Goal: Communication & Community: Share content

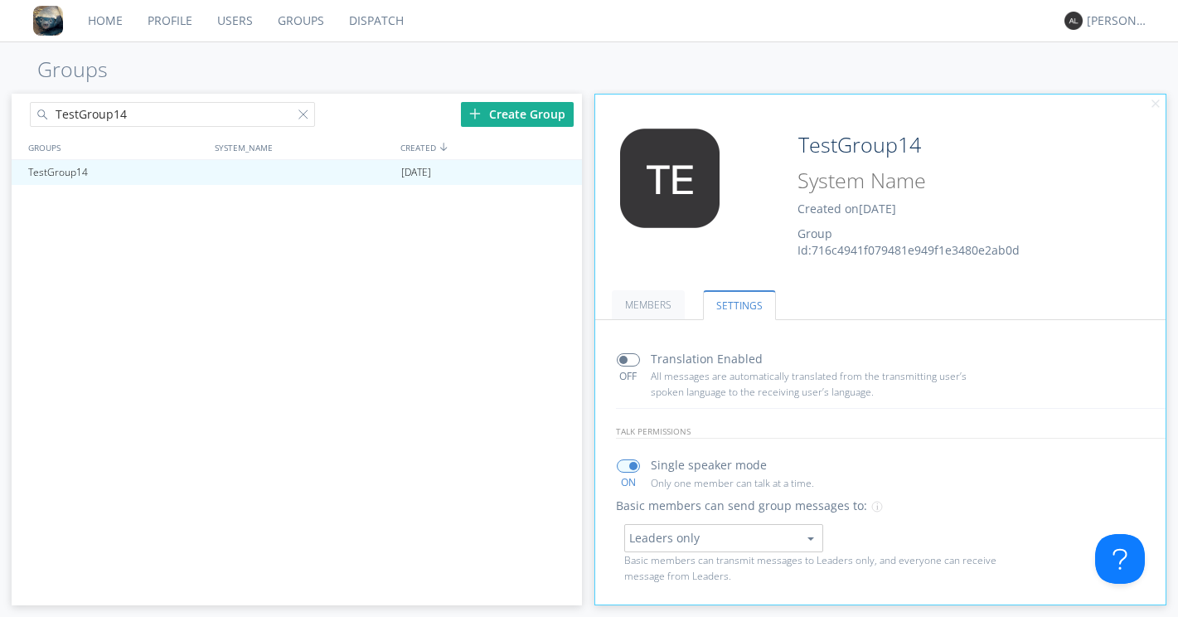
click at [366, 20] on link "Dispatch" at bounding box center [377, 20] width 80 height 41
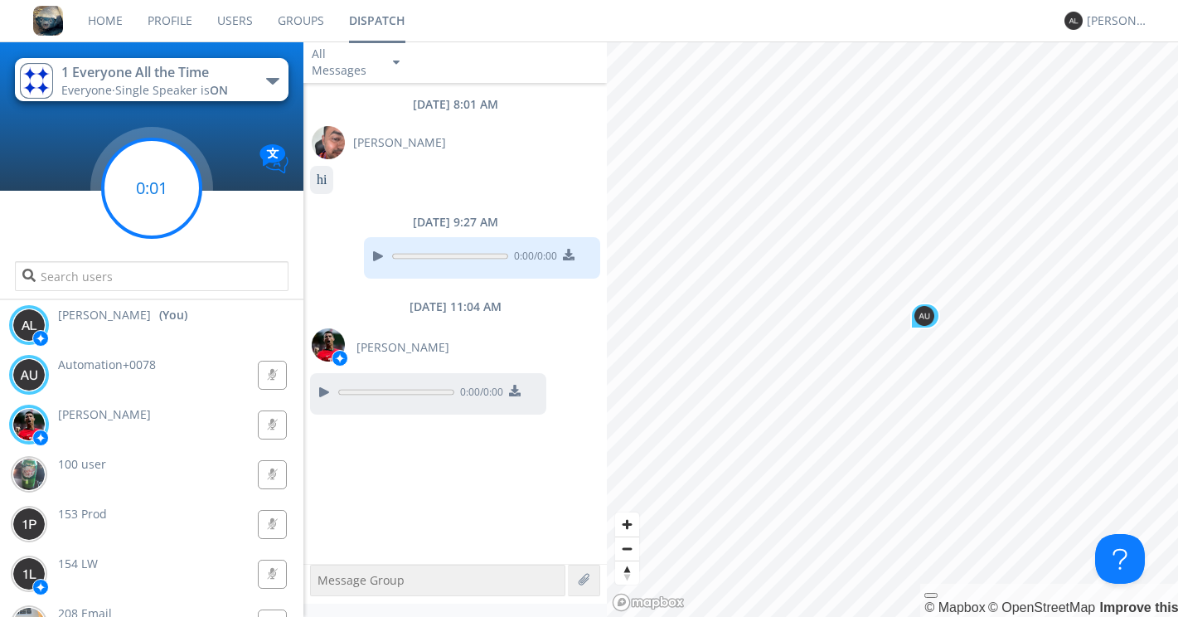
click at [155, 186] on g at bounding box center [152, 188] width 98 height 98
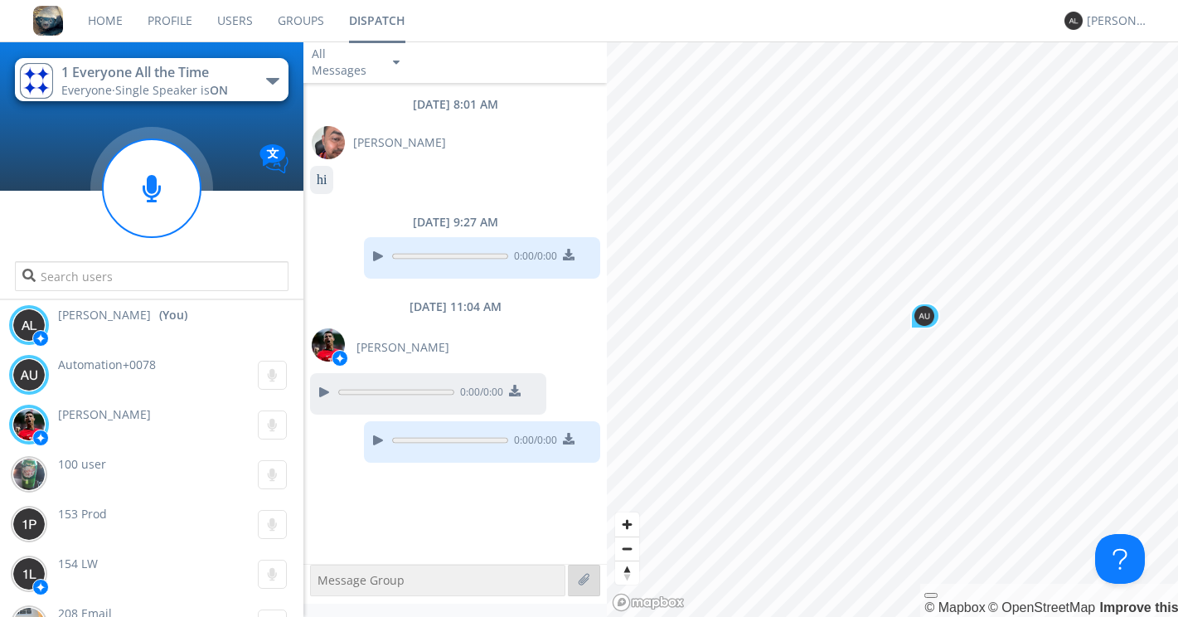
click at [585, 585] on label at bounding box center [585, 580] width 15 height 15
click at [0, 0] on input "file" at bounding box center [0, 0] width 0 height 0
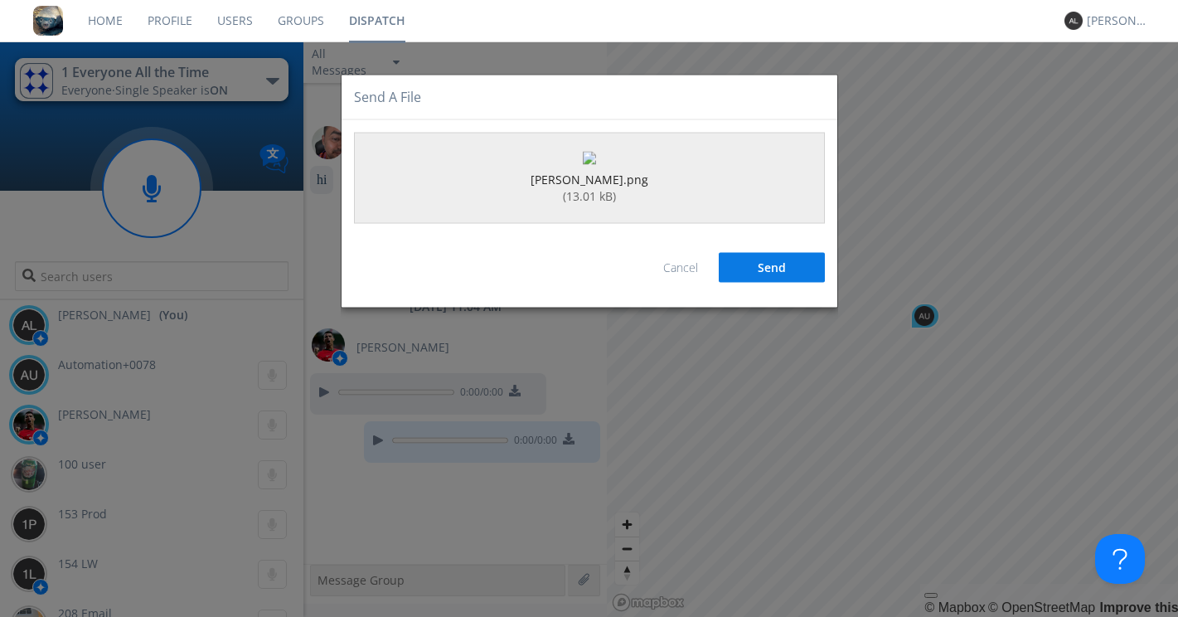
click at [757, 282] on button "Send" at bounding box center [772, 267] width 106 height 30
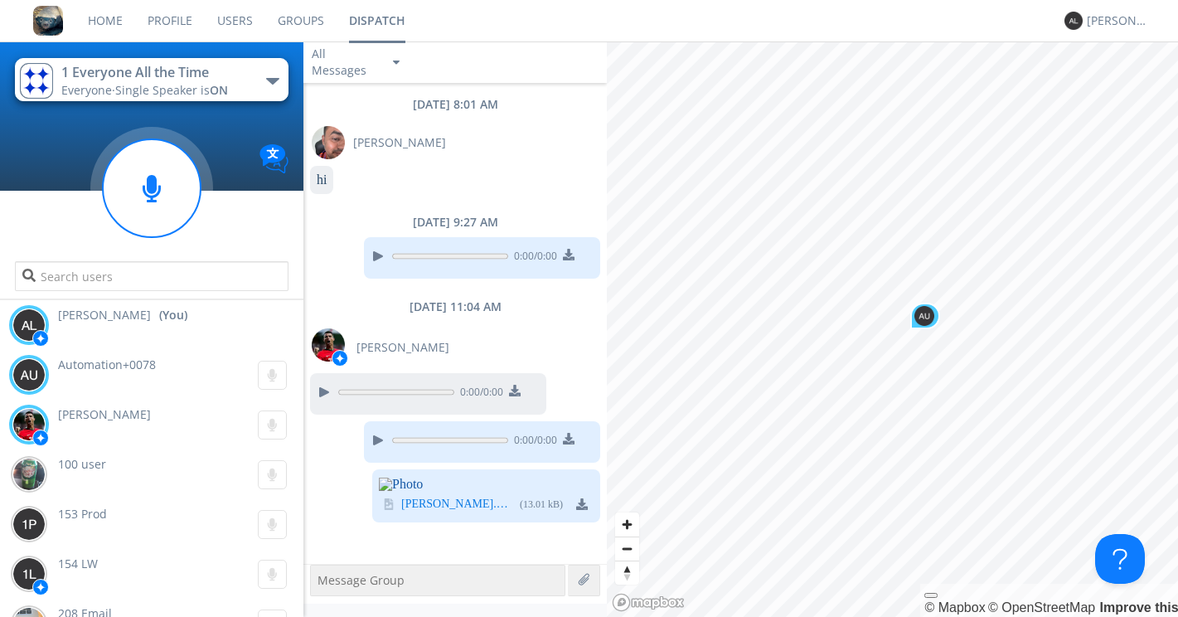
scroll to position [166, 0]
click at [428, 579] on textarea at bounding box center [437, 581] width 255 height 32
click at [178, 211] on circle at bounding box center [152, 188] width 98 height 98
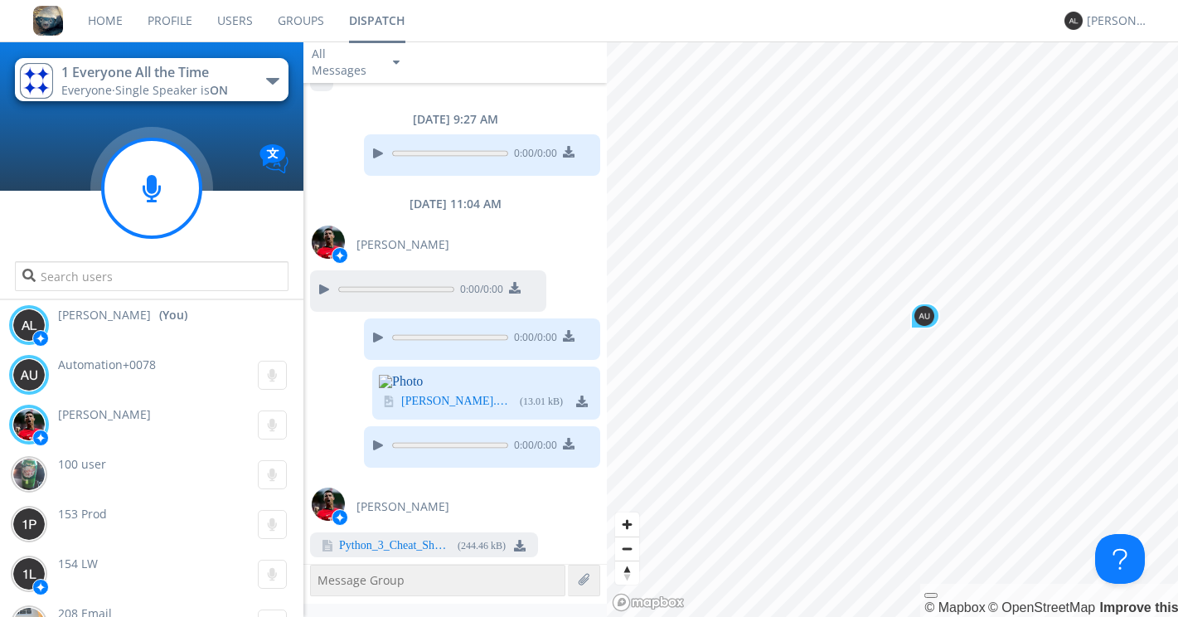
scroll to position [303, 0]
click at [380, 548] on link "Python_3_Cheat_Sheet_1654025116.pdf" at bounding box center [395, 546] width 112 height 13
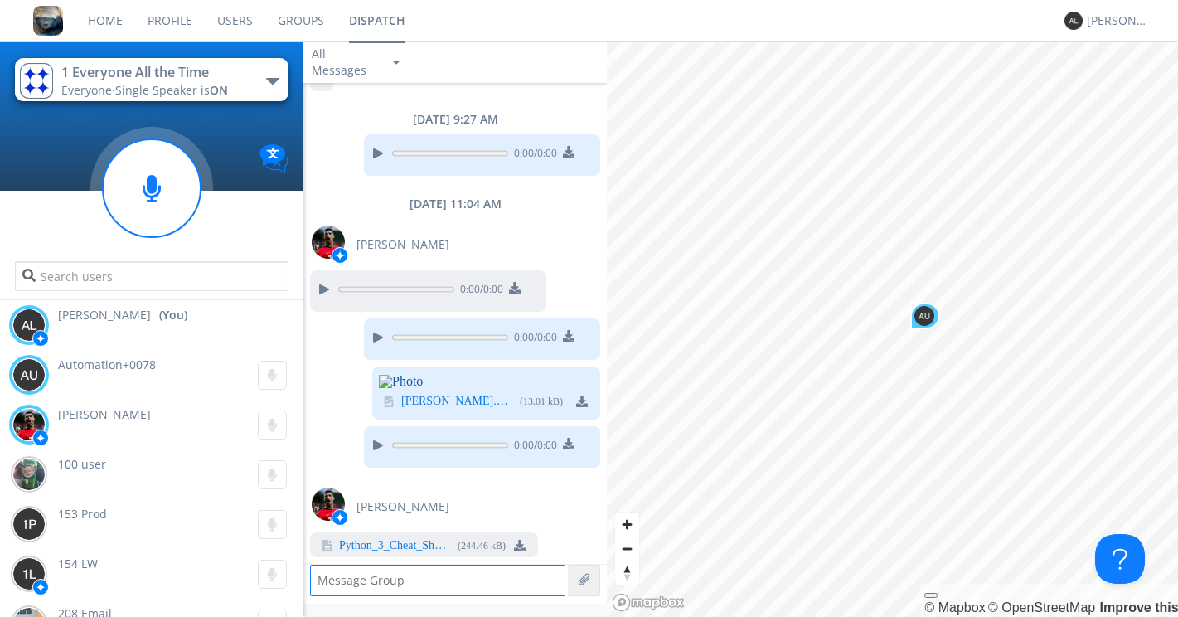
click at [368, 583] on textarea at bounding box center [437, 581] width 255 height 32
type textarea "test"
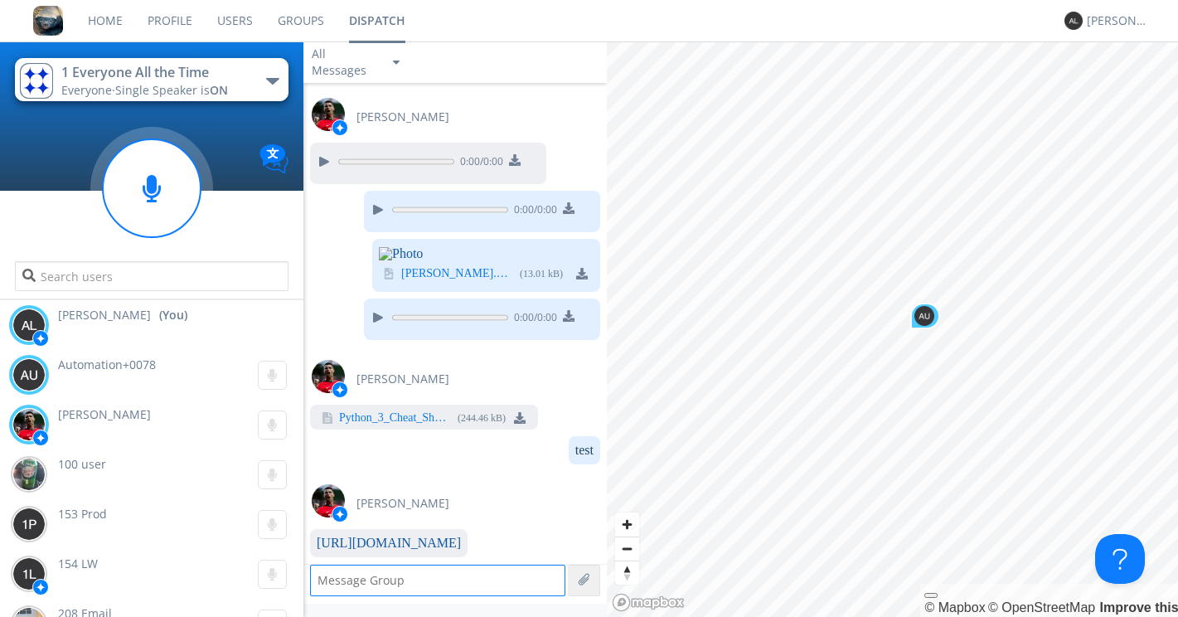
scroll to position [431, 0]
click at [391, 544] on link "[URL][DOMAIN_NAME]" at bounding box center [389, 543] width 144 height 14
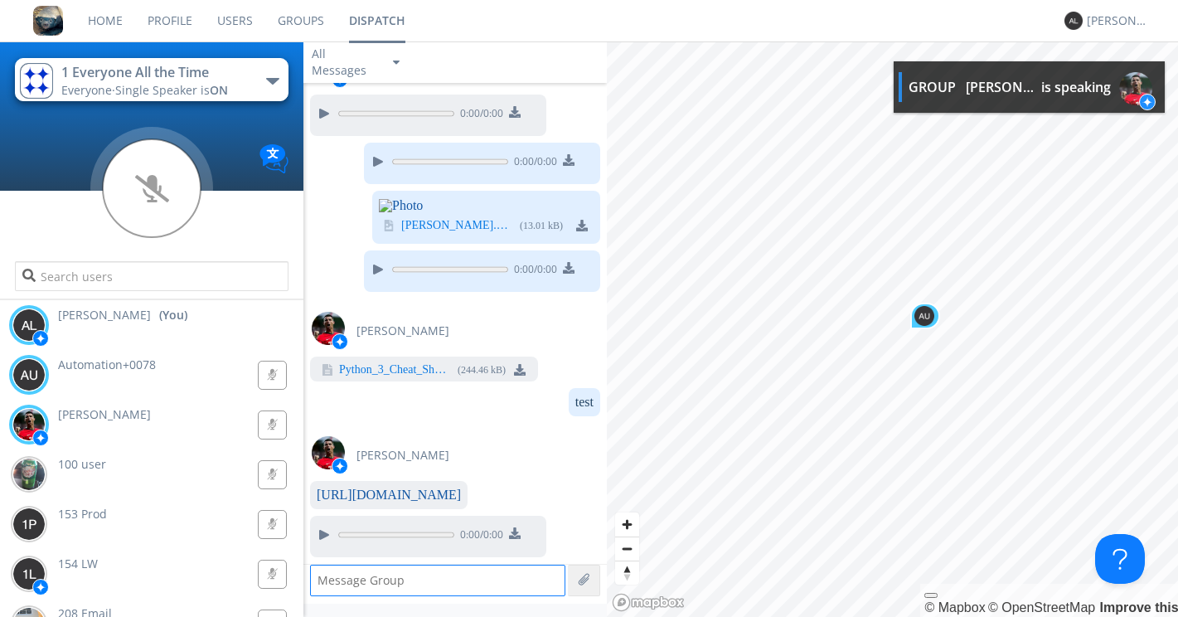
scroll to position [479, 0]
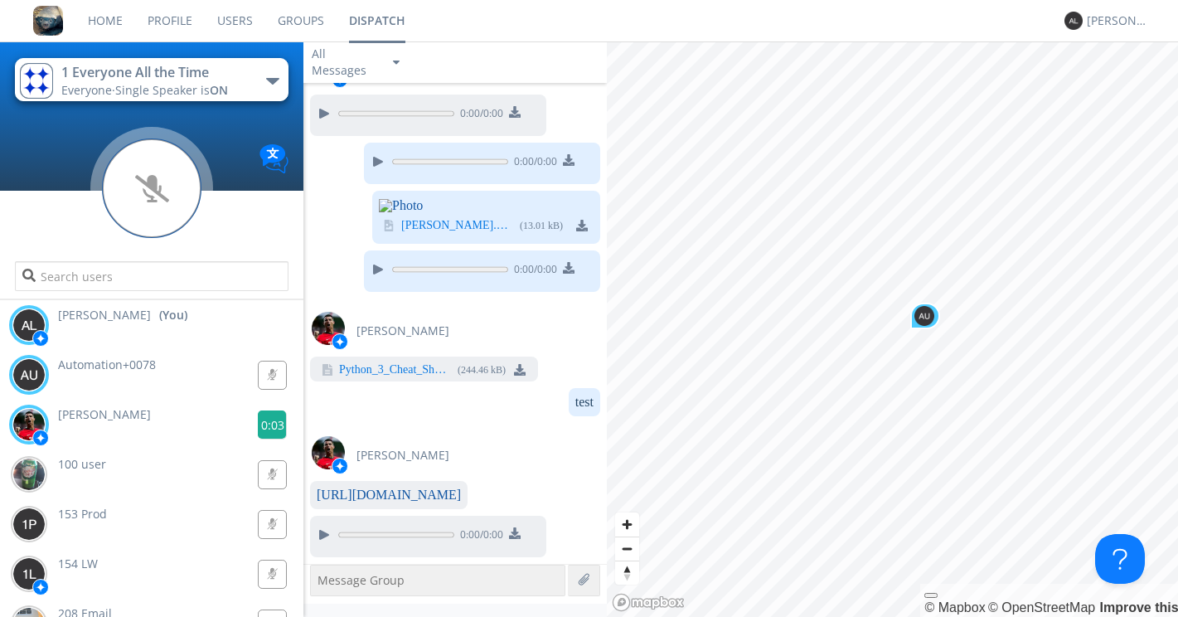
click at [264, 389] on g at bounding box center [272, 375] width 28 height 28
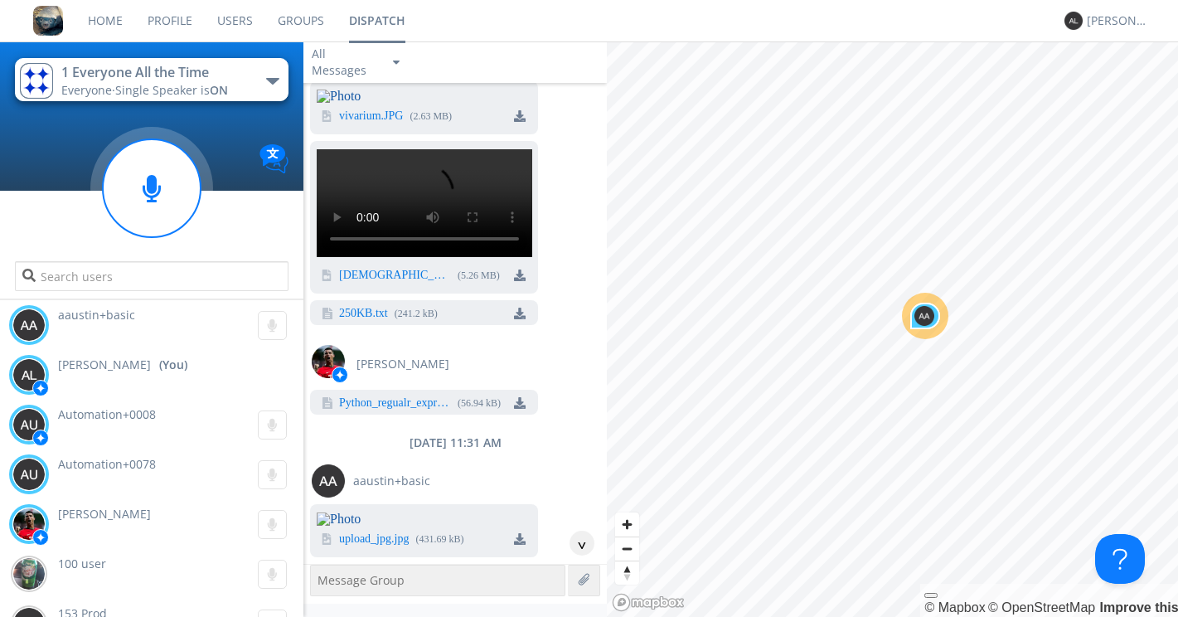
scroll to position [1059, 0]
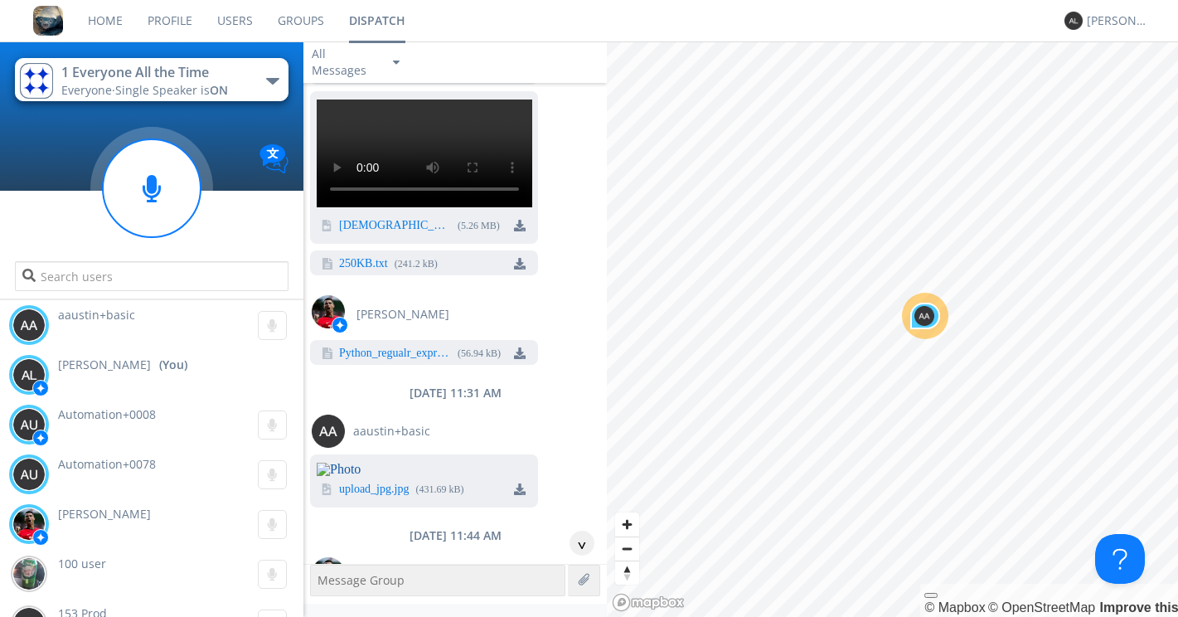
click at [1093, 36] on div "[PERSON_NAME]" at bounding box center [1104, 20] width 80 height 41
click at [1096, 25] on div "[PERSON_NAME]" at bounding box center [1118, 20] width 62 height 17
click at [1093, 94] on div "Log Out" at bounding box center [1125, 88] width 85 height 30
